Goal: Information Seeking & Learning: Learn about a topic

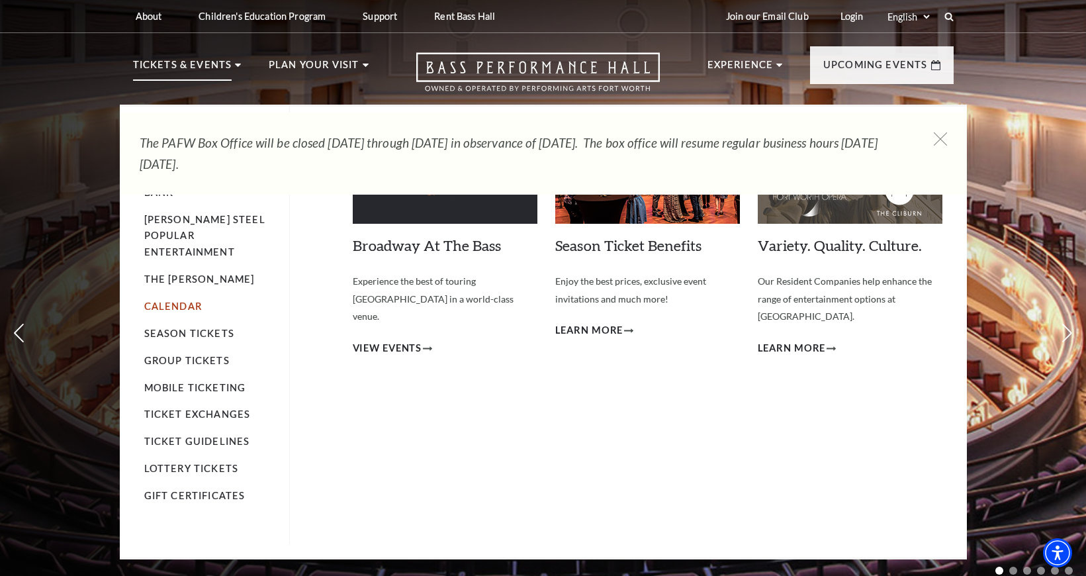
click at [169, 300] on link "Calendar" at bounding box center [173, 305] width 58 height 11
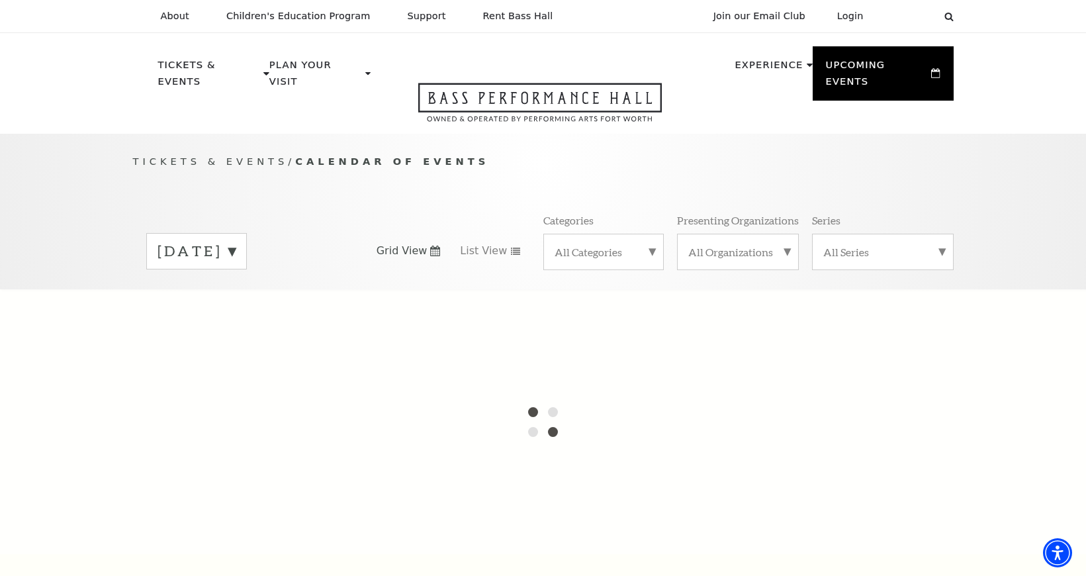
click at [236, 241] on label "[DATE]" at bounding box center [196, 251] width 78 height 21
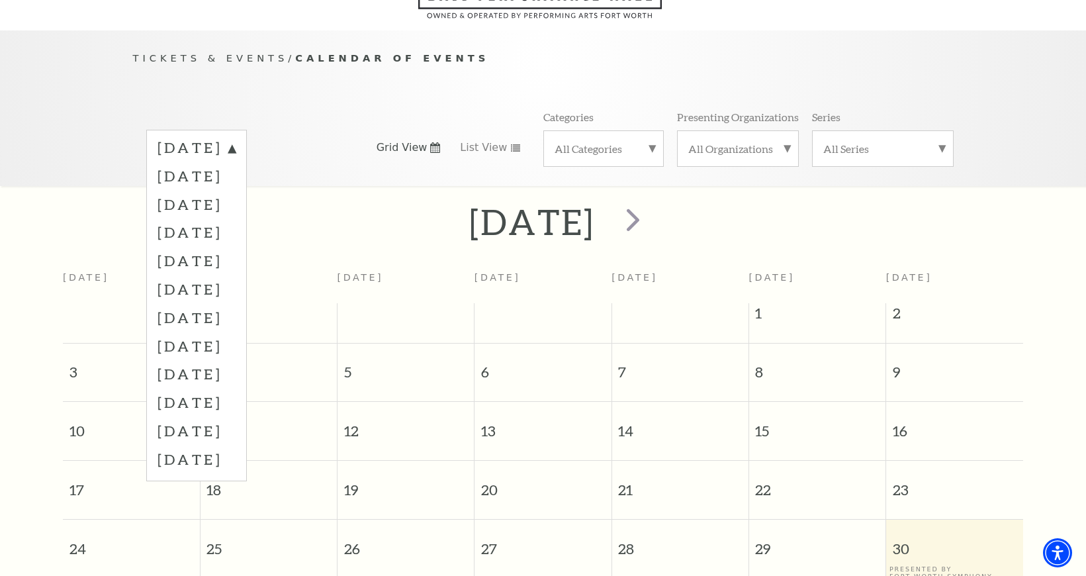
scroll to position [117, 0]
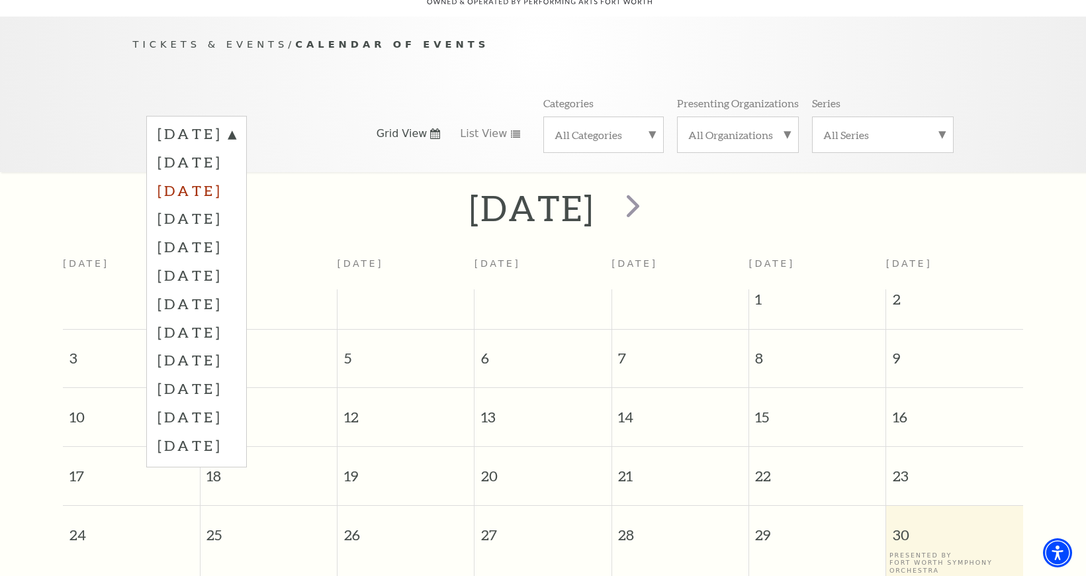
click at [229, 176] on label "[DATE]" at bounding box center [196, 190] width 78 height 28
